Goal: Check status: Check status

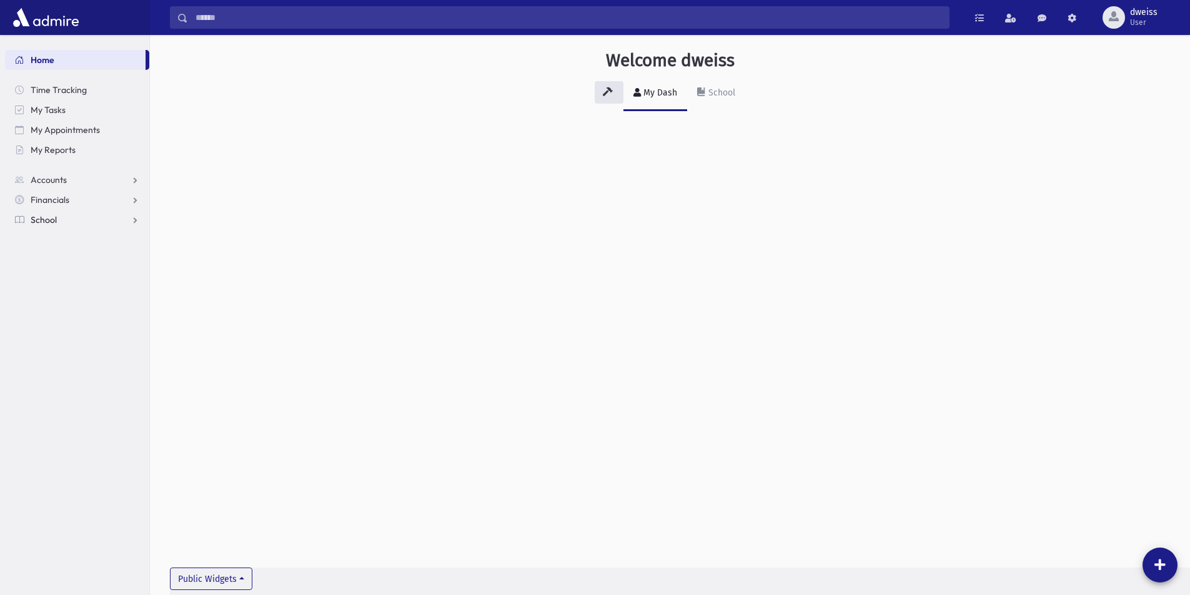
click at [62, 223] on link "School" at bounding box center [77, 220] width 144 height 20
click at [62, 275] on span "Notifications" at bounding box center [61, 279] width 49 height 11
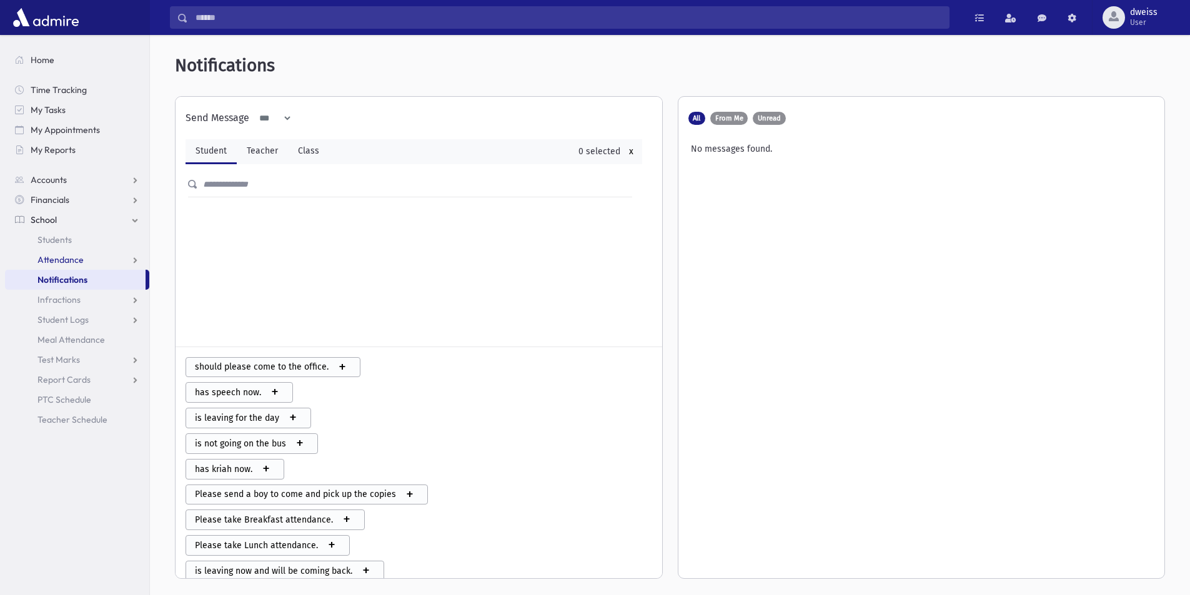
click at [88, 259] on link "Attendance" at bounding box center [77, 260] width 144 height 20
click at [59, 310] on link "Monitoring" at bounding box center [77, 320] width 144 height 20
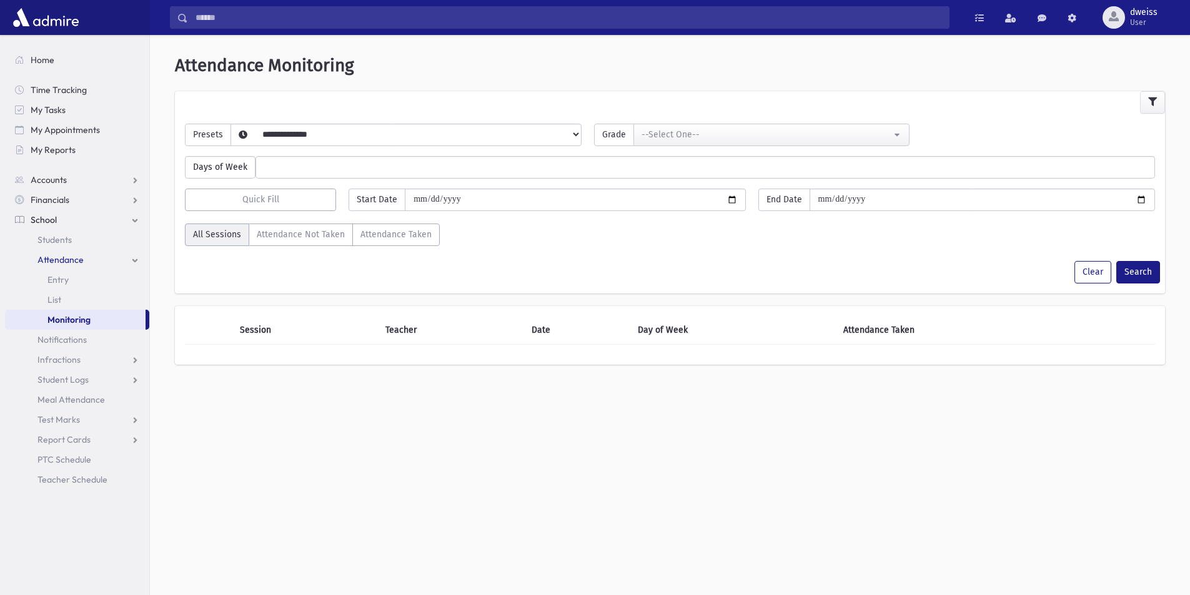
select select
click at [341, 141] on select "**********" at bounding box center [396, 150] width 330 height 21
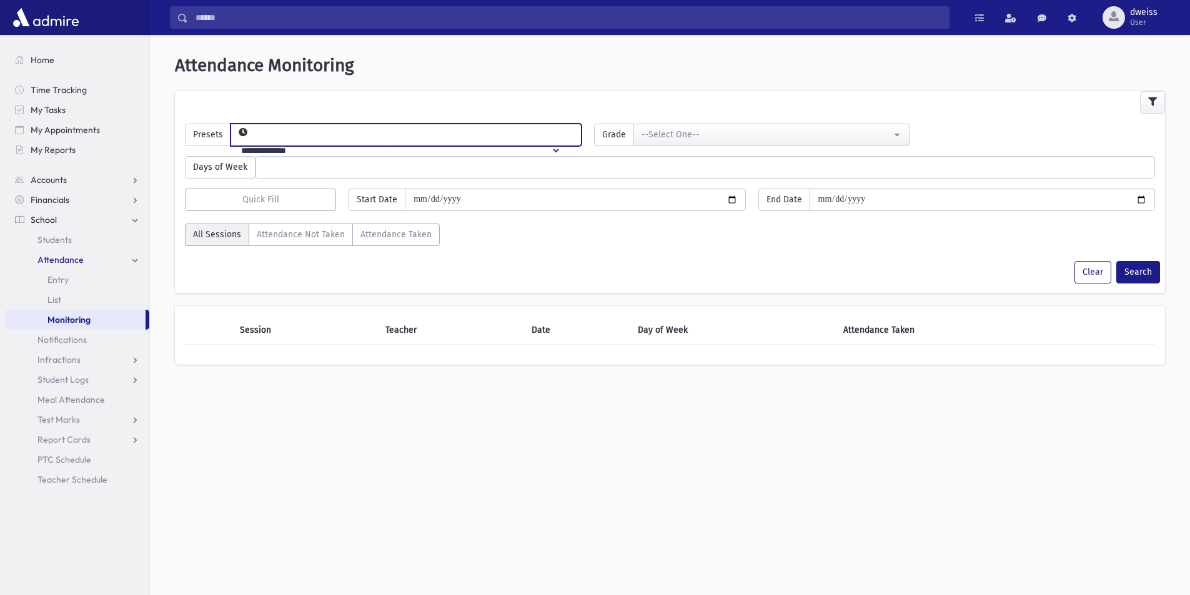
select select "*****"
click at [251, 140] on select "**********" at bounding box center [396, 150] width 330 height 21
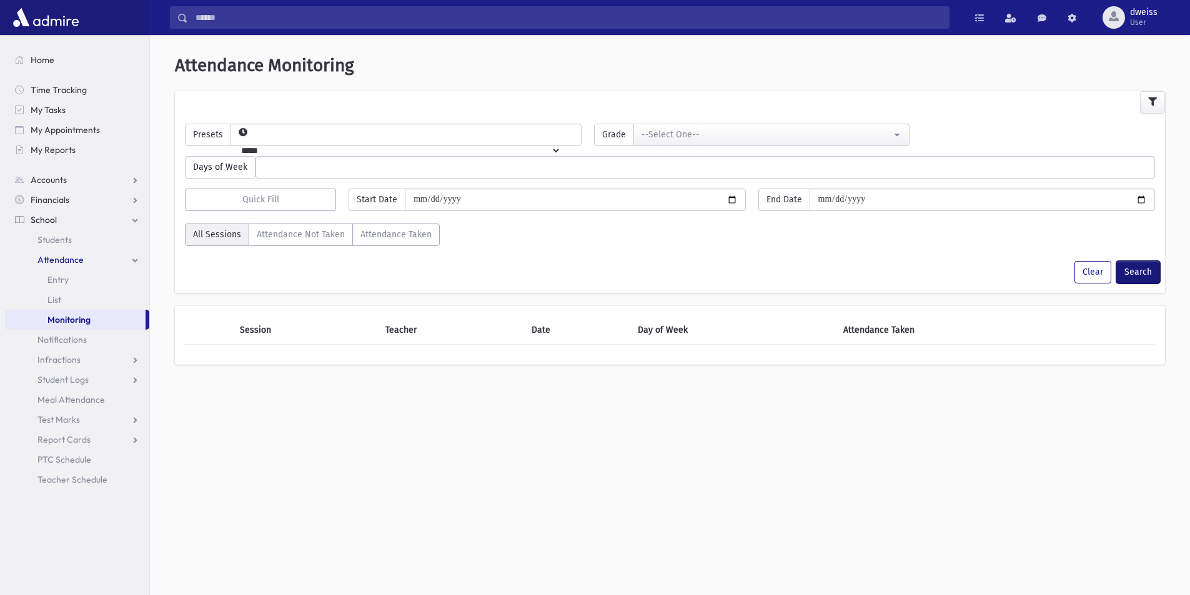
click at [1125, 274] on button "Search" at bounding box center [1138, 272] width 44 height 22
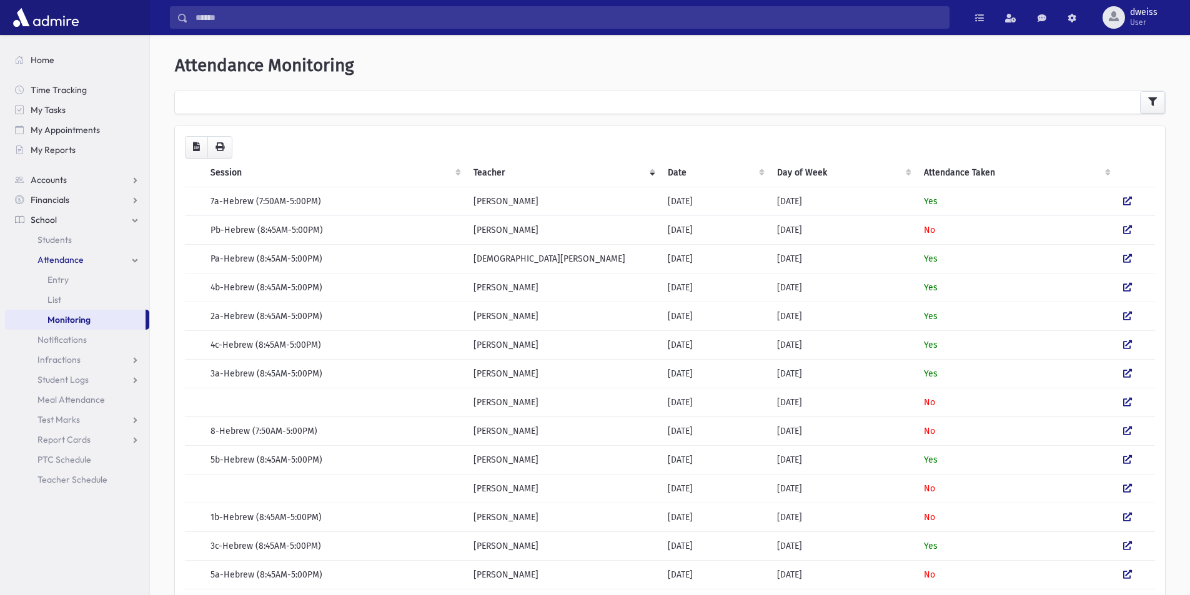
click at [961, 169] on th "Attendance Taken" at bounding box center [1016, 173] width 199 height 29
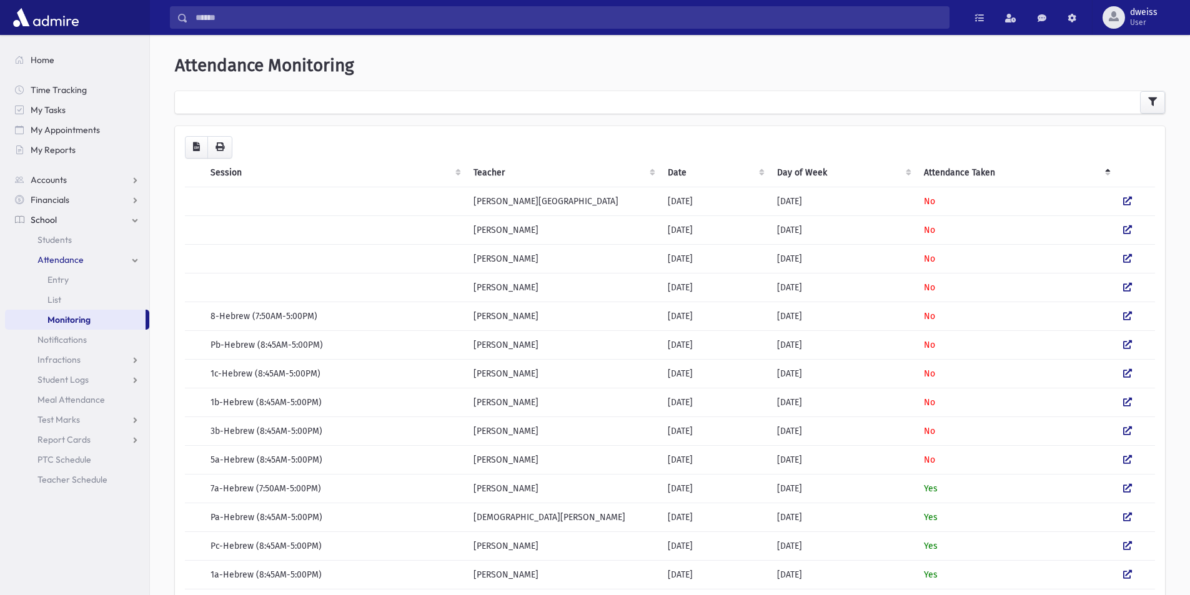
click at [961, 169] on th "Attendance Taken" at bounding box center [1016, 173] width 199 height 29
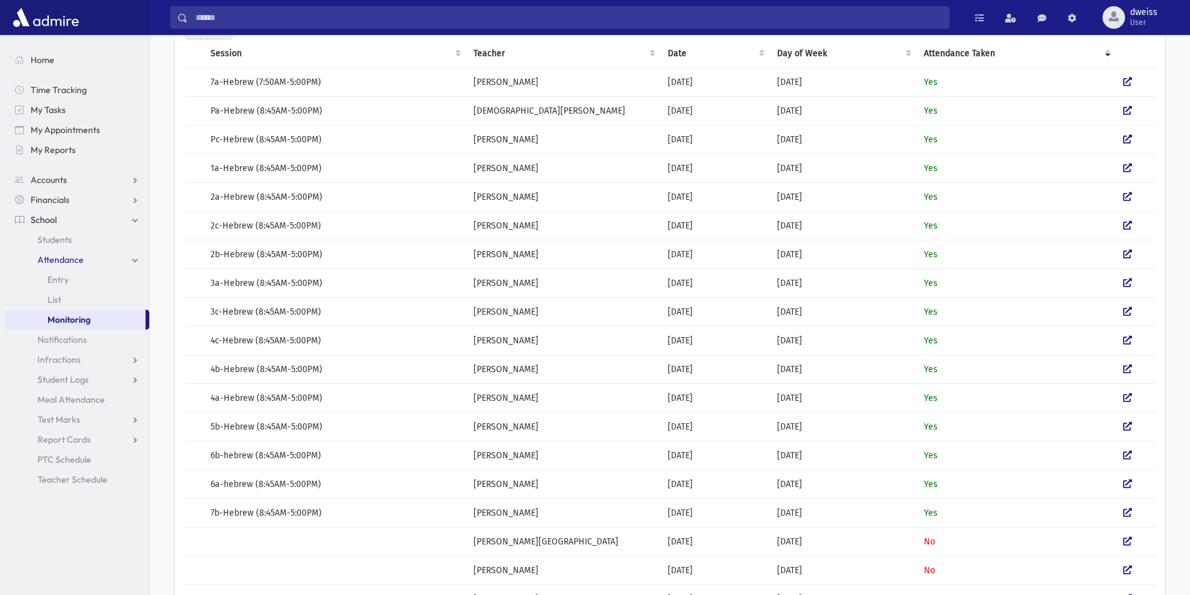
scroll to position [250, 0]
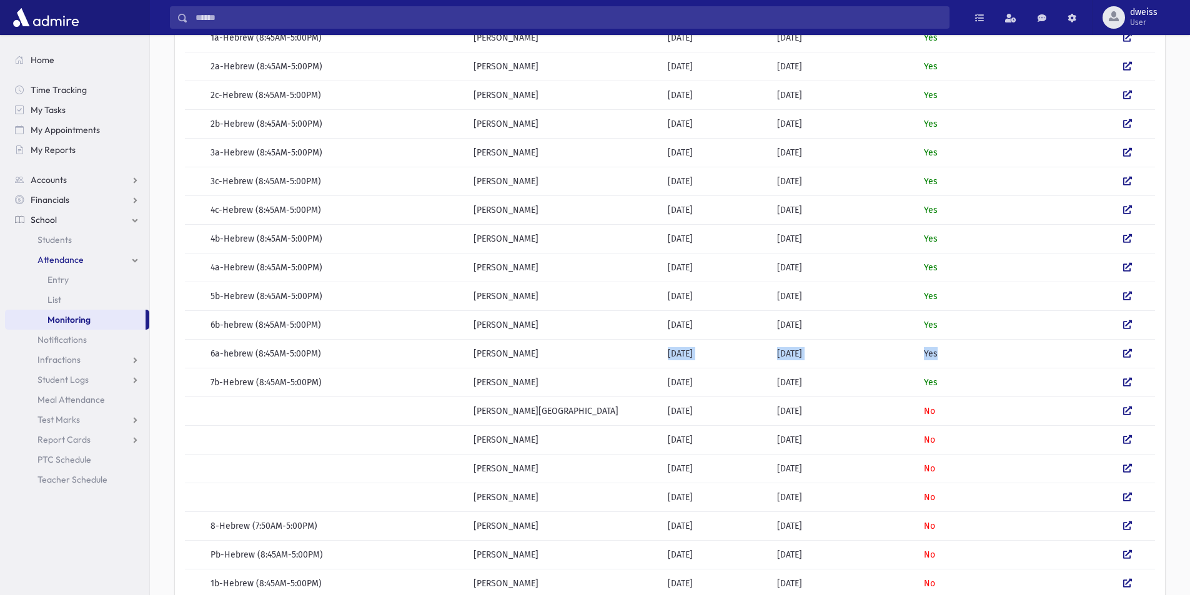
drag, startPoint x: 535, startPoint y: 356, endPoint x: 954, endPoint y: 359, distance: 419.2
click at [954, 359] on tr "6a-hebrew (8:45AM-5:00PM) [PERSON_NAME] [DATE] [DATE] Yes" at bounding box center [670, 353] width 970 height 29
click at [954, 359] on td "Yes" at bounding box center [1016, 353] width 199 height 29
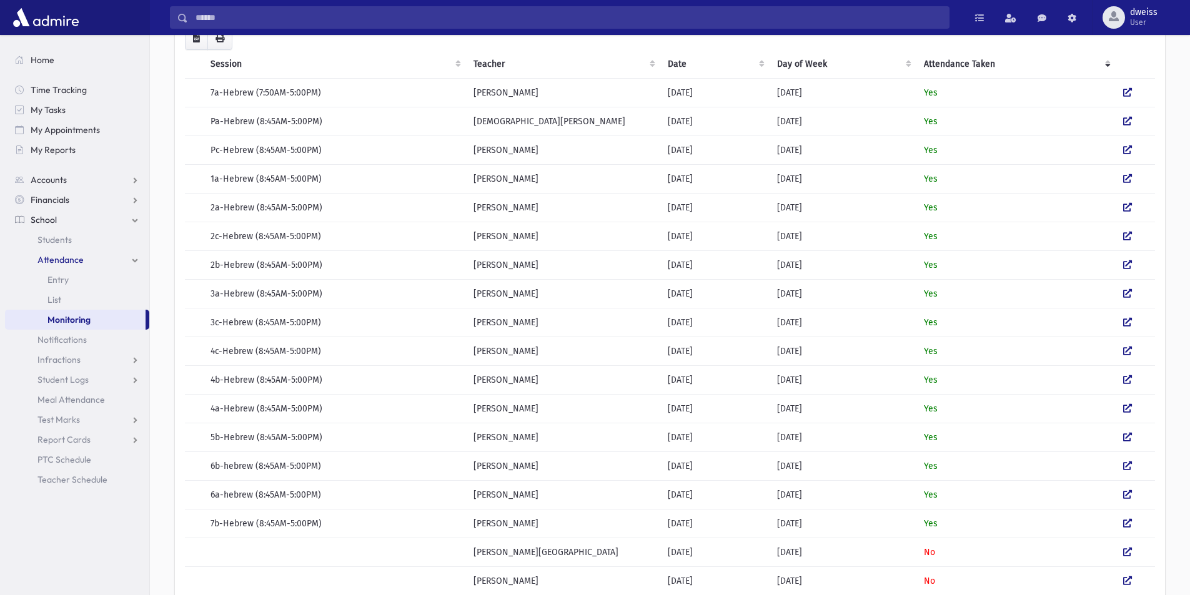
scroll to position [0, 0]
